Goal: Check status: Check status

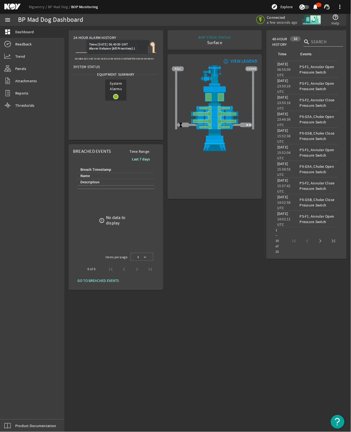
click at [153, 47] on icon at bounding box center [152, 43] width 5 height 5
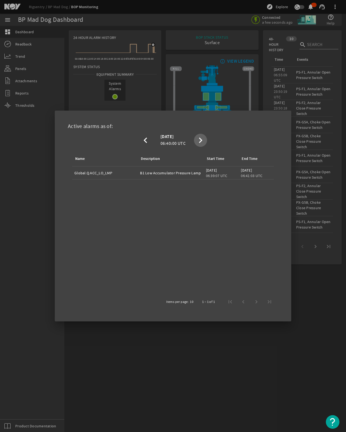
click at [202, 137] on mat-icon "chevron_right" at bounding box center [200, 140] width 11 height 7
click at [202, 137] on div "chevron_left [DATE] 06:45:00 UTC chevron_right" at bounding box center [173, 139] width 68 height 13
click at [202, 137] on mat-icon "chevron_right" at bounding box center [200, 140] width 11 height 7
click at [146, 137] on mat-icon "chevron_left" at bounding box center [145, 140] width 11 height 7
click at [248, 374] on div at bounding box center [173, 216] width 346 height 432
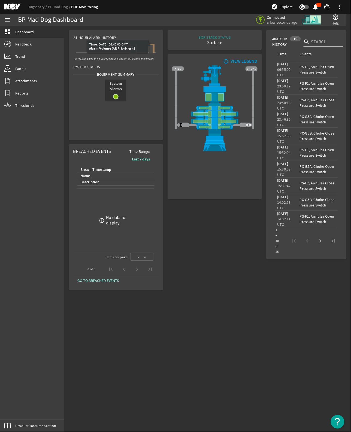
click at [153, 48] on icon at bounding box center [116, 48] width 80 height 9
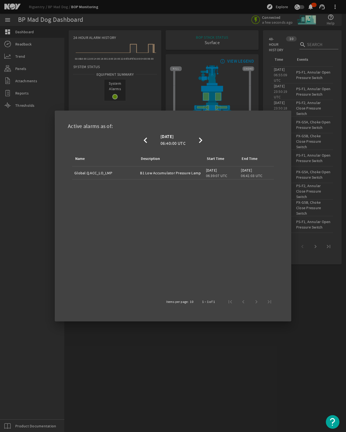
click at [157, 48] on div at bounding box center [173, 216] width 346 height 432
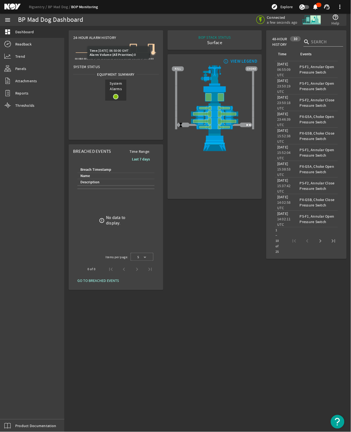
click at [153, 49] on icon at bounding box center [116, 48] width 80 height 9
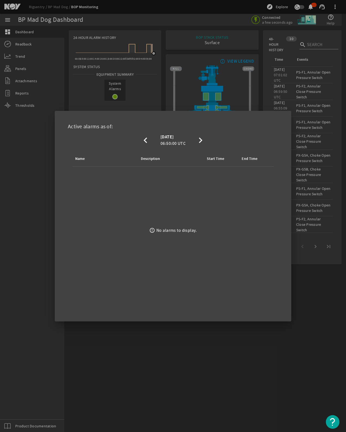
click at [206, 67] on div at bounding box center [173, 216] width 346 height 432
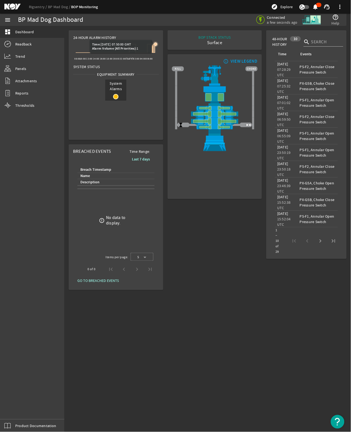
click at [156, 42] on icon at bounding box center [155, 43] width 3 height 3
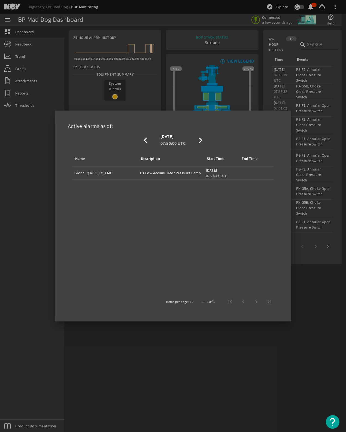
drag, startPoint x: 300, startPoint y: 359, endPoint x: 318, endPoint y: 362, distance: 18.2
click at [300, 359] on div at bounding box center [173, 216] width 346 height 432
